Goal: Complete application form

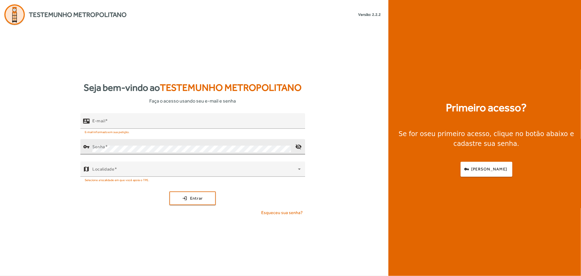
click at [159, 142] on div "Senha" at bounding box center [191, 146] width 199 height 15
drag, startPoint x: 117, startPoint y: 118, endPoint x: 22, endPoint y: 126, distance: 95.5
click at [22, 126] on div "contact_mail E-mail ****** E-mail informado em sua petição. vpn_key Senha visib…" at bounding box center [192, 166] width 385 height 107
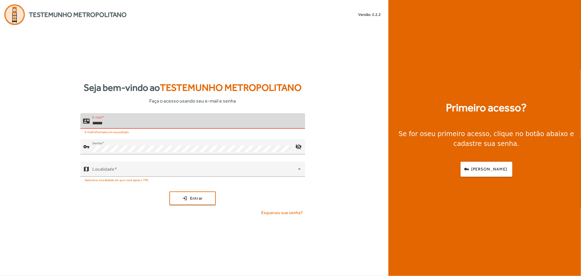
paste input "**********"
type input "**********"
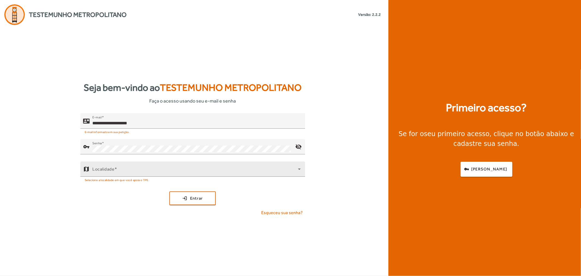
click at [170, 177] on div at bounding box center [224, 180] width 151 height 6
click at [164, 171] on span at bounding box center [195, 171] width 206 height 7
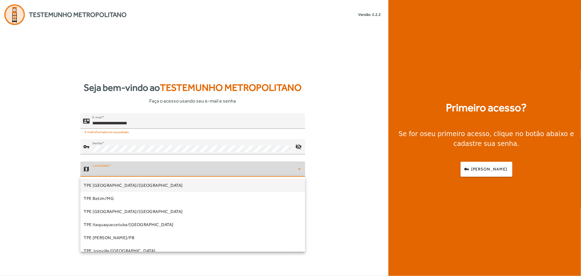
scroll to position [165, 0]
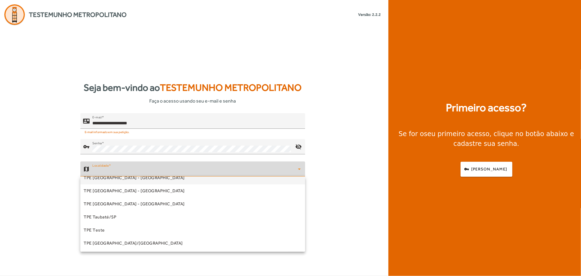
click at [117, 180] on span "TPE [GEOGRAPHIC_DATA] - [GEOGRAPHIC_DATA]" at bounding box center [134, 177] width 101 height 7
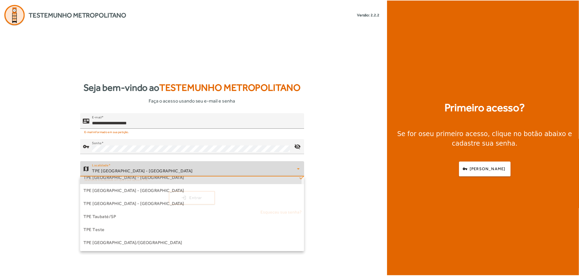
scroll to position [159, 0]
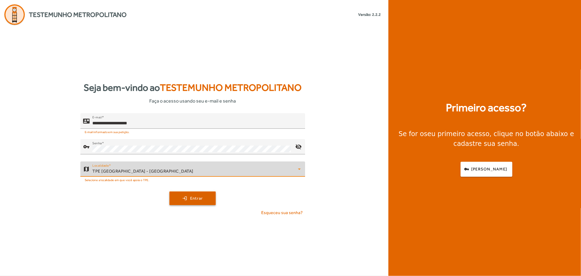
drag, startPoint x: 194, startPoint y: 202, endPoint x: 192, endPoint y: 200, distance: 2.9
click at [193, 201] on button "login Entrar" at bounding box center [193, 198] width 46 height 14
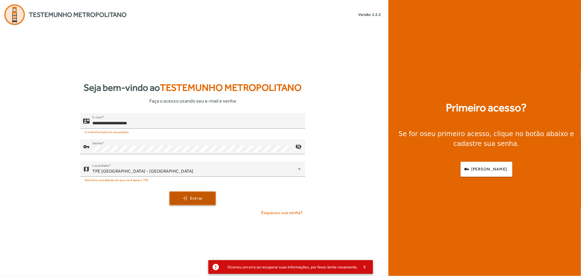
click at [196, 201] on span "Entrar" at bounding box center [196, 198] width 13 height 6
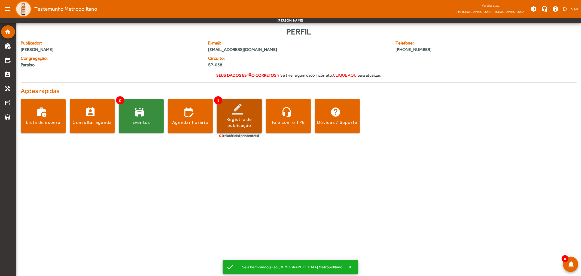
click at [244, 115] on span at bounding box center [239, 116] width 45 height 13
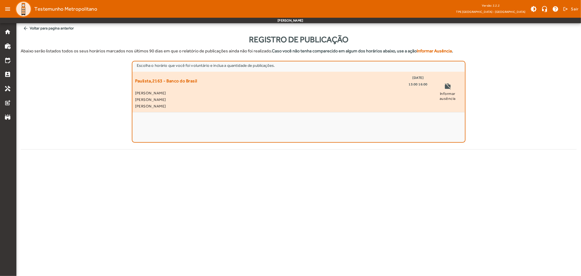
click at [388, 96] on span "[PERSON_NAME]" at bounding box center [281, 99] width 293 height 7
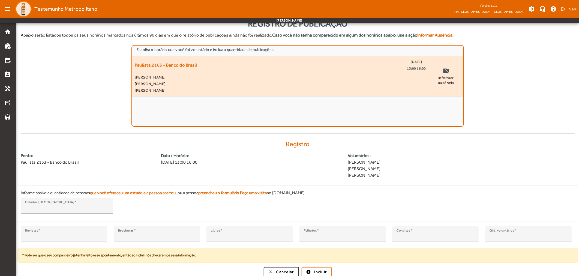
scroll to position [18, 0]
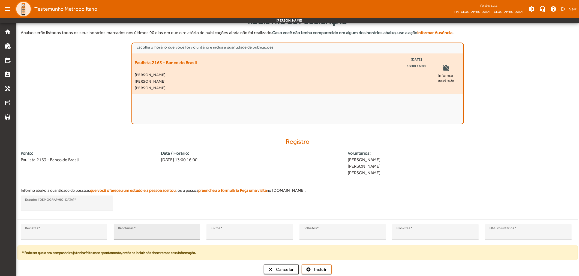
click at [153, 227] on div "Brochuras *" at bounding box center [157, 232] width 78 height 16
click at [151, 229] on div "Brochuras *" at bounding box center [157, 232] width 78 height 16
click at [79, 206] on input "*" at bounding box center [67, 205] width 84 height 7
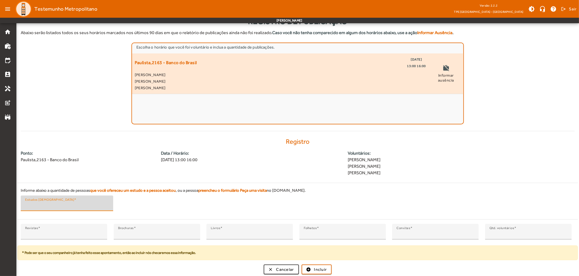
click at [126, 145] on div "Registro Ponto: [GEOGRAPHIC_DATA],2163 - Banco do Brasil Data / Horário: [DATE]…" at bounding box center [297, 206] width 560 height 137
click at [65, 204] on input "*" at bounding box center [67, 205] width 84 height 7
click at [66, 225] on div "Revistas *" at bounding box center [64, 232] width 78 height 16
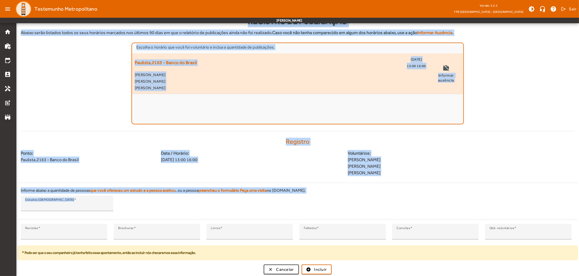
drag, startPoint x: 66, startPoint y: 230, endPoint x: 0, endPoint y: 220, distance: 66.7
click at [0, 220] on mat-drawer-container "home work_history edit_calendar perm_contact_calendar handyman post_add stadium…" at bounding box center [289, 129] width 579 height 295
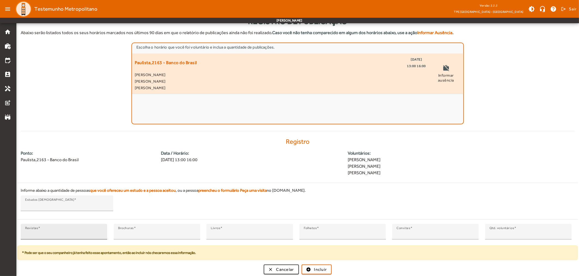
click at [39, 231] on input "*" at bounding box center [64, 234] width 78 height 7
drag, startPoint x: 32, startPoint y: 232, endPoint x: 17, endPoint y: 231, distance: 15.3
click at [17, 231] on div "Revistas * Brochuras * Livros * Folhetos * Convites * Qtd. voluntários *" at bounding box center [294, 235] width 560 height 22
type input "*"
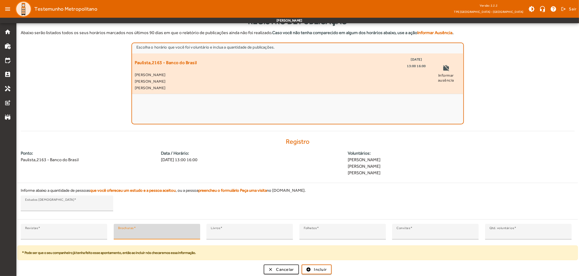
type input "*"
drag, startPoint x: 81, startPoint y: 252, endPoint x: 107, endPoint y: 256, distance: 26.3
click at [107, 256] on div "* Pode ser que o seu companheiro já tenha feito esse apontamento, então ao incl…" at bounding box center [297, 252] width 560 height 15
click at [319, 182] on div "Registro Ponto: [GEOGRAPHIC_DATA],2163 - Banco do Brasil Data / Horário: [DATE]…" at bounding box center [297, 206] width 560 height 137
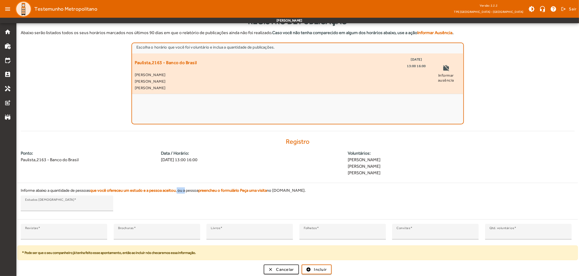
drag, startPoint x: 177, startPoint y: 187, endPoint x: 179, endPoint y: 203, distance: 15.8
click at [186, 201] on div "Informe abaixo a quantidade de pessoas que você ofereceu um estudo e a pessoa a…" at bounding box center [297, 200] width 560 height 34
click at [179, 203] on div "Informe abaixo a quantidade de pessoas que você ofereceu um estudo e a pessoa a…" at bounding box center [297, 200] width 560 height 34
click at [74, 201] on div "Estudos [DEMOGRAPHIC_DATA] *" at bounding box center [67, 203] width 84 height 16
click at [166, 195] on div "Informe abaixo a quantidade de pessoas que você ofereceu um estudo e a pessoa a…" at bounding box center [297, 200] width 560 height 34
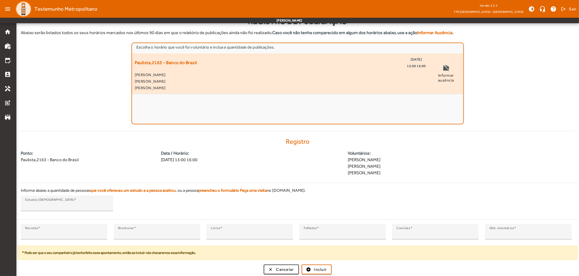
click at [180, 214] on div "Informe abaixo a quantidade de pessoas que você ofereceu um estudo e a pessoa a…" at bounding box center [297, 200] width 560 height 34
click at [323, 270] on span "Incluir" at bounding box center [320, 269] width 13 height 6
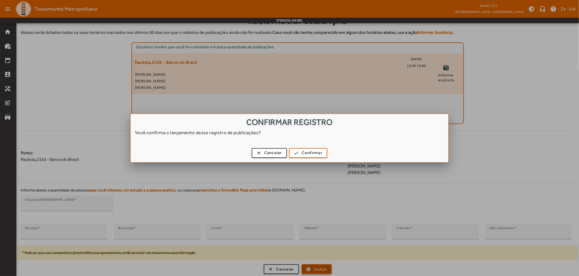
scroll to position [0, 0]
click at [307, 153] on span "Confirmar" at bounding box center [311, 153] width 21 height 6
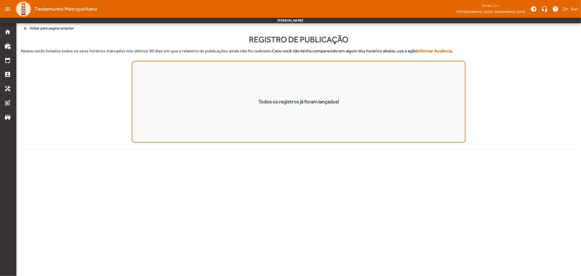
click at [55, 66] on div "Todos os registros já foram lançados!" at bounding box center [299, 102] width 556 height 82
click at [98, 125] on div "Todos os registros já foram lançados!" at bounding box center [299, 102] width 556 height 82
click at [74, 82] on div "Todos os registros já foram lançados!" at bounding box center [299, 102] width 556 height 82
click at [107, 74] on div "Todos os registros já foram lançados!" at bounding box center [299, 102] width 556 height 82
